Goal: Navigation & Orientation: Find specific page/section

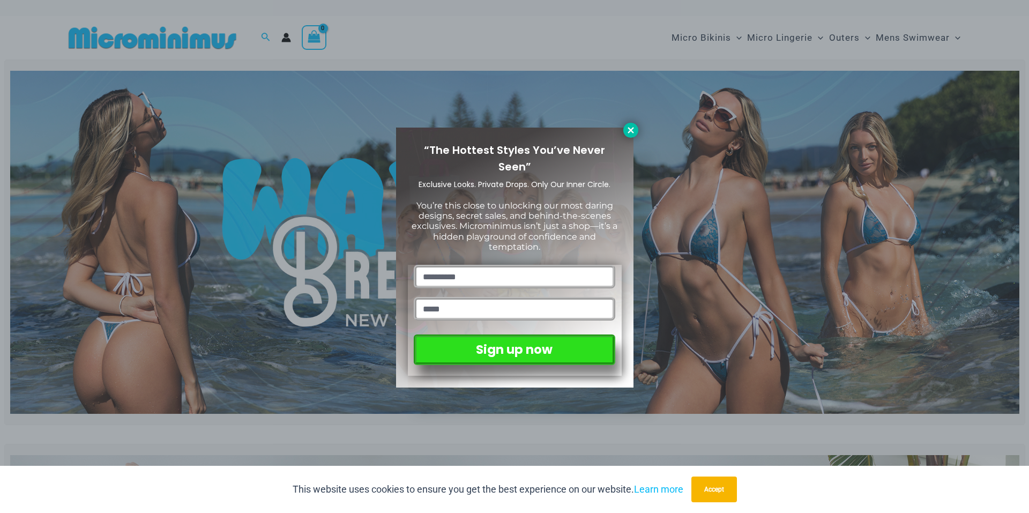
click at [628, 131] on icon at bounding box center [631, 130] width 10 height 10
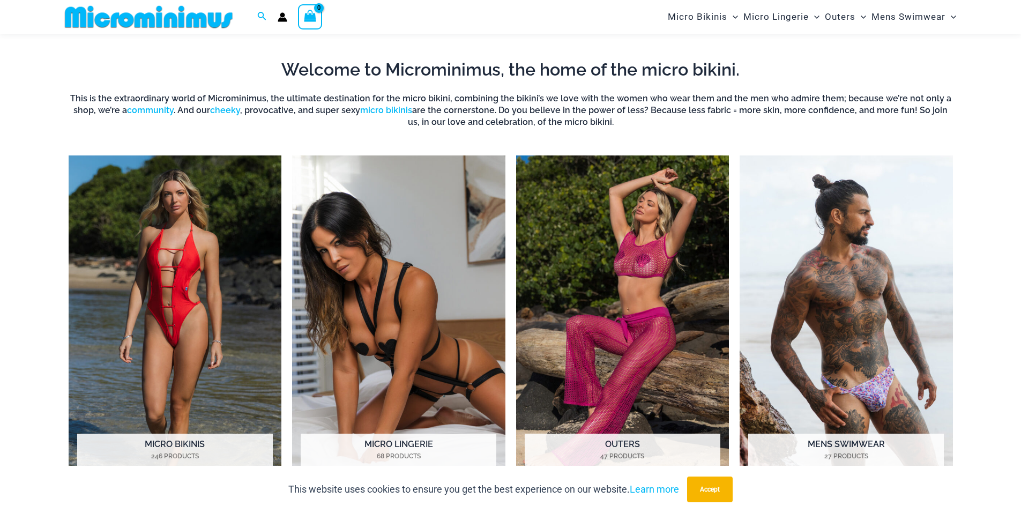
scroll to position [849, 0]
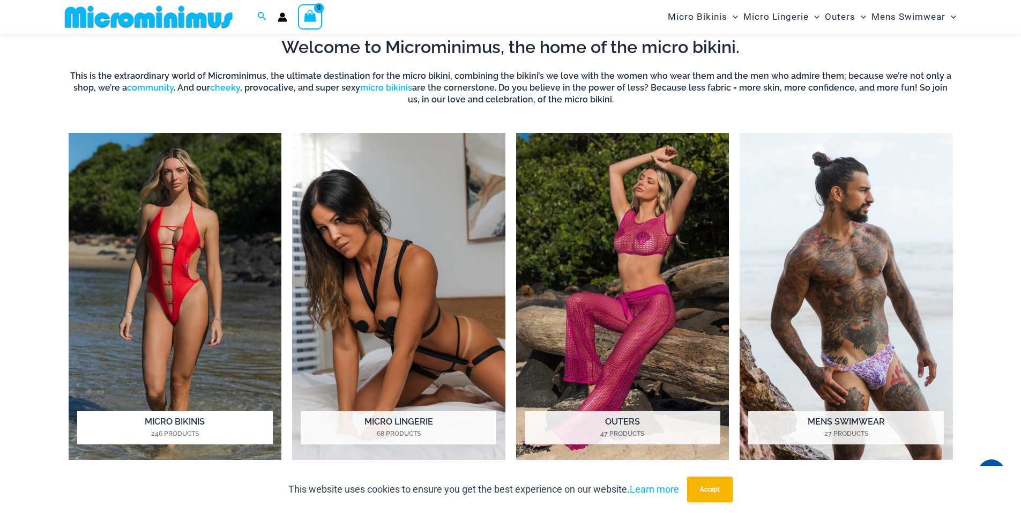
click at [176, 274] on img "Visit product category Micro Bikinis" at bounding box center [175, 296] width 213 height 327
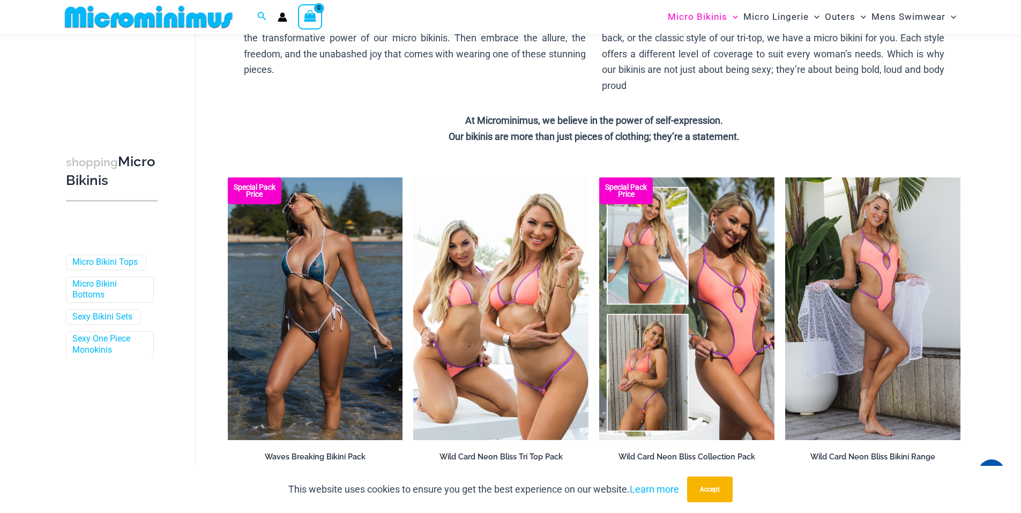
scroll to position [205, 0]
